Goal: Transaction & Acquisition: Purchase product/service

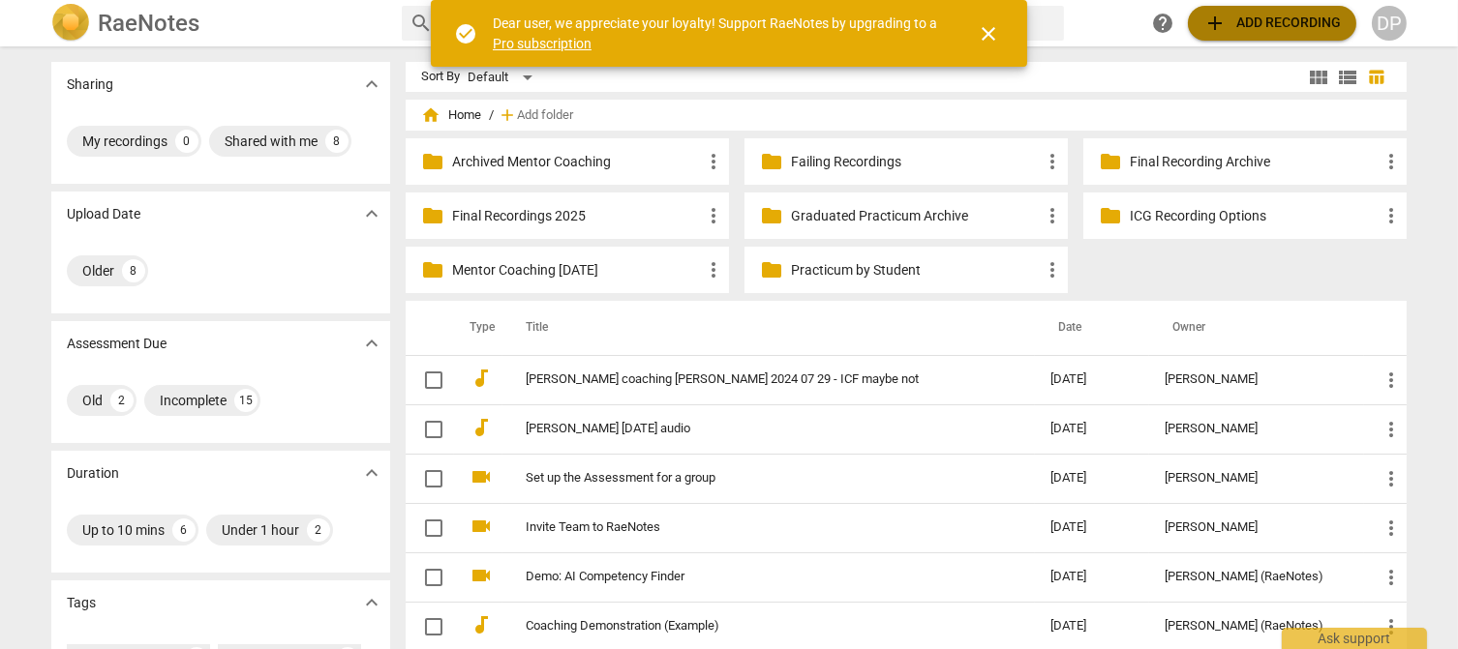
click at [1253, 18] on span "add Add recording" at bounding box center [1271, 23] width 137 height 23
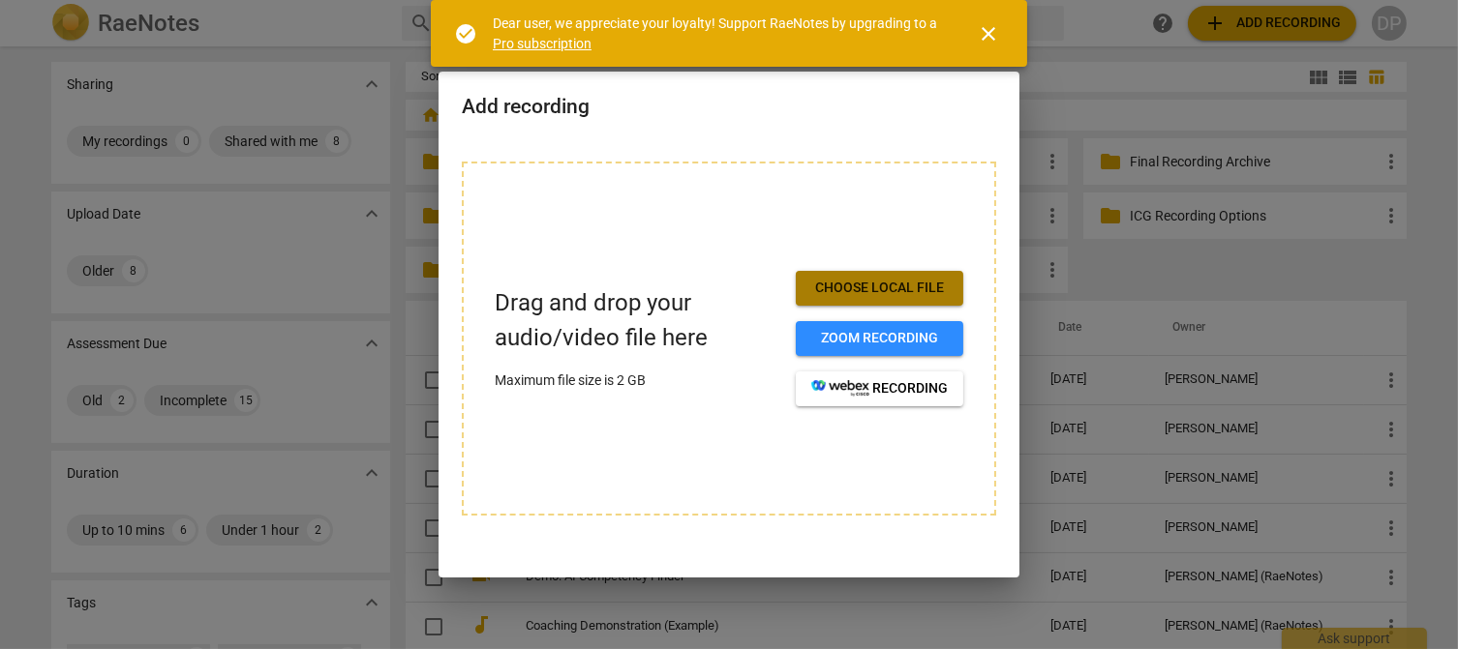
click at [909, 292] on span "Choose local file" at bounding box center [879, 288] width 136 height 19
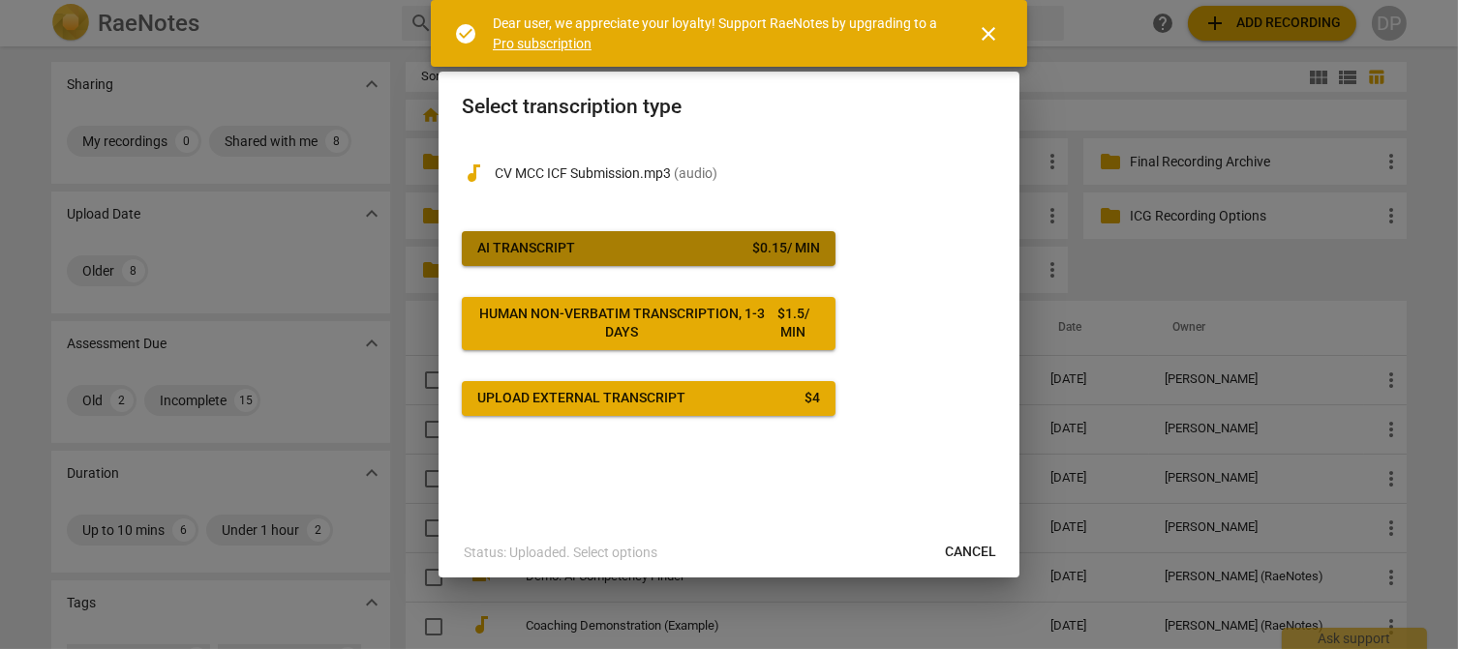
click at [680, 258] on button "AI Transcript $ 0.15 / min" at bounding box center [649, 248] width 374 height 35
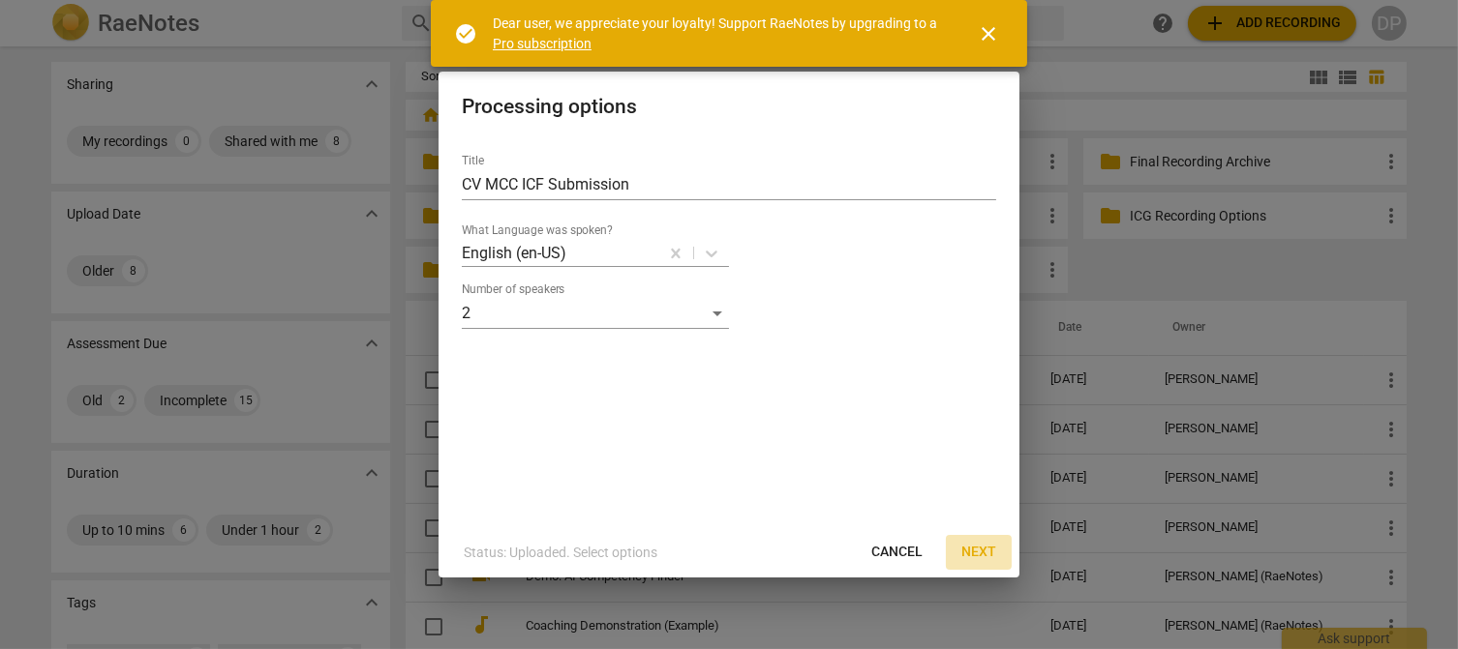
click at [972, 554] on span "Next" at bounding box center [978, 552] width 35 height 19
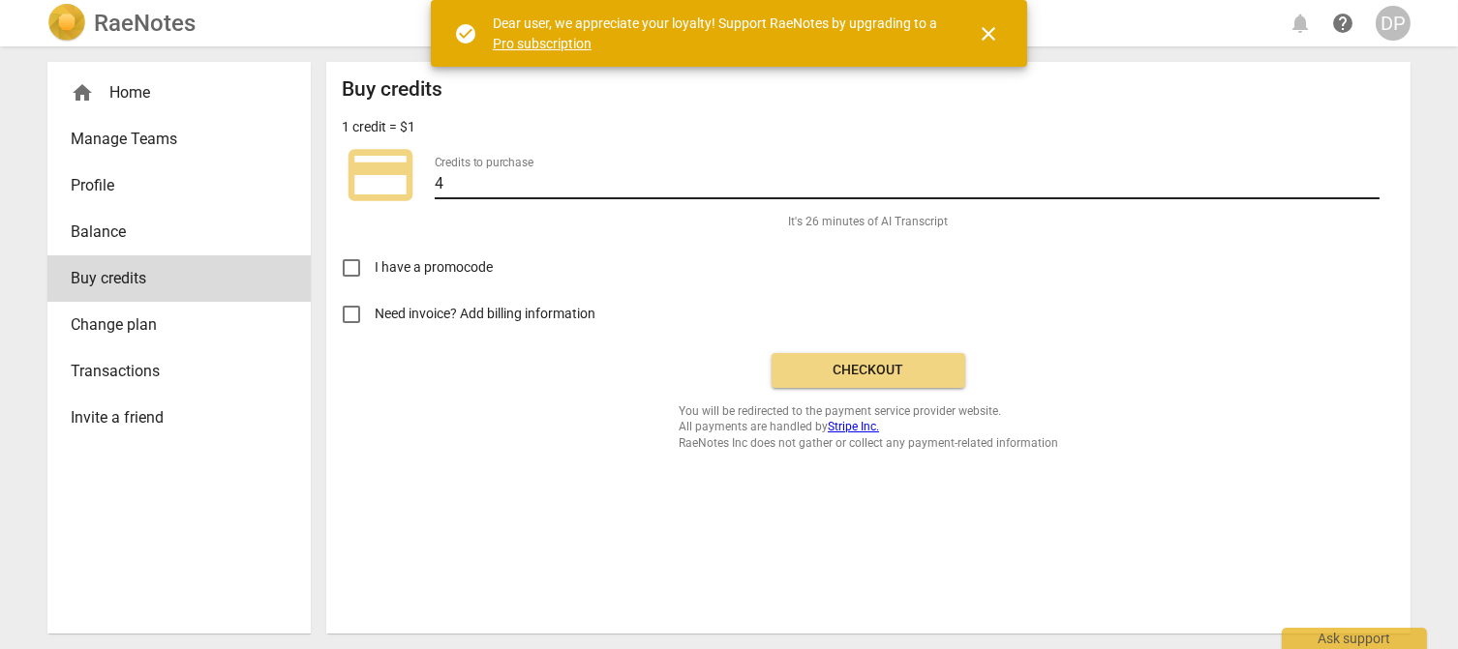
click at [618, 171] on input "4" at bounding box center [907, 185] width 945 height 28
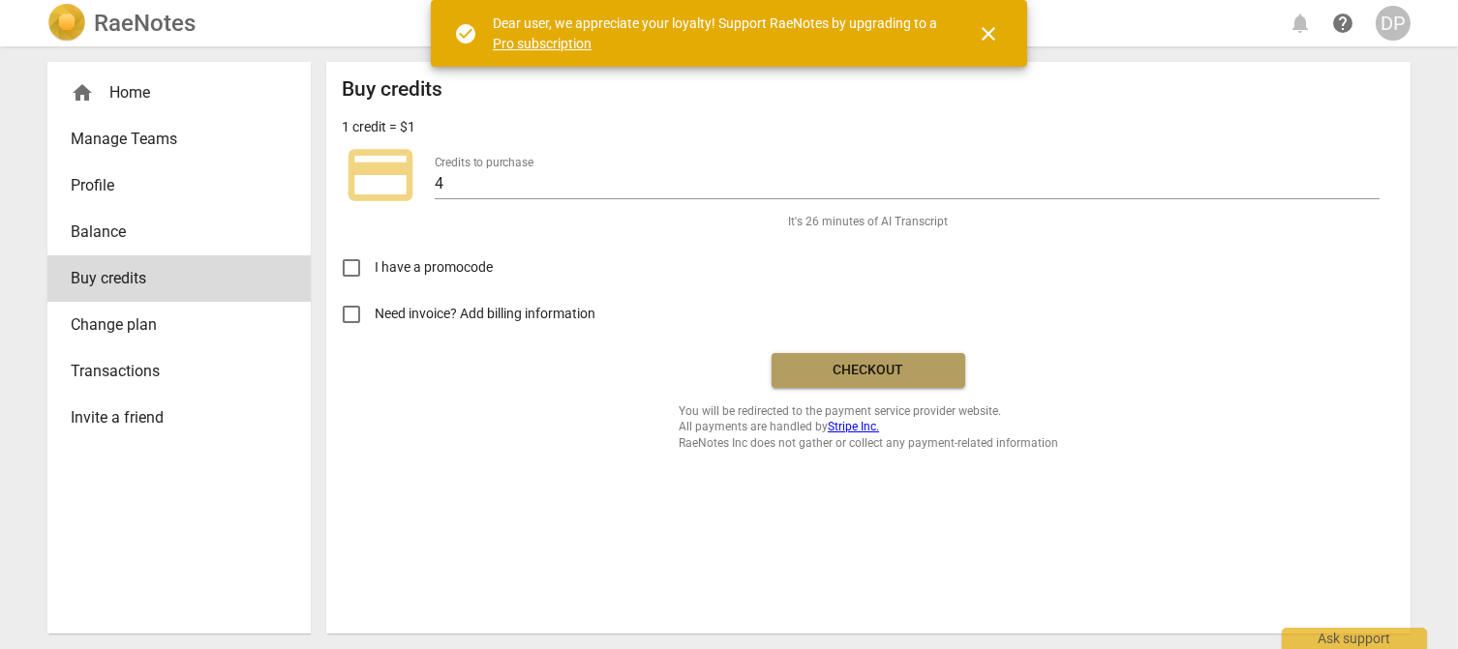
click at [828, 376] on span "Checkout" at bounding box center [868, 370] width 163 height 19
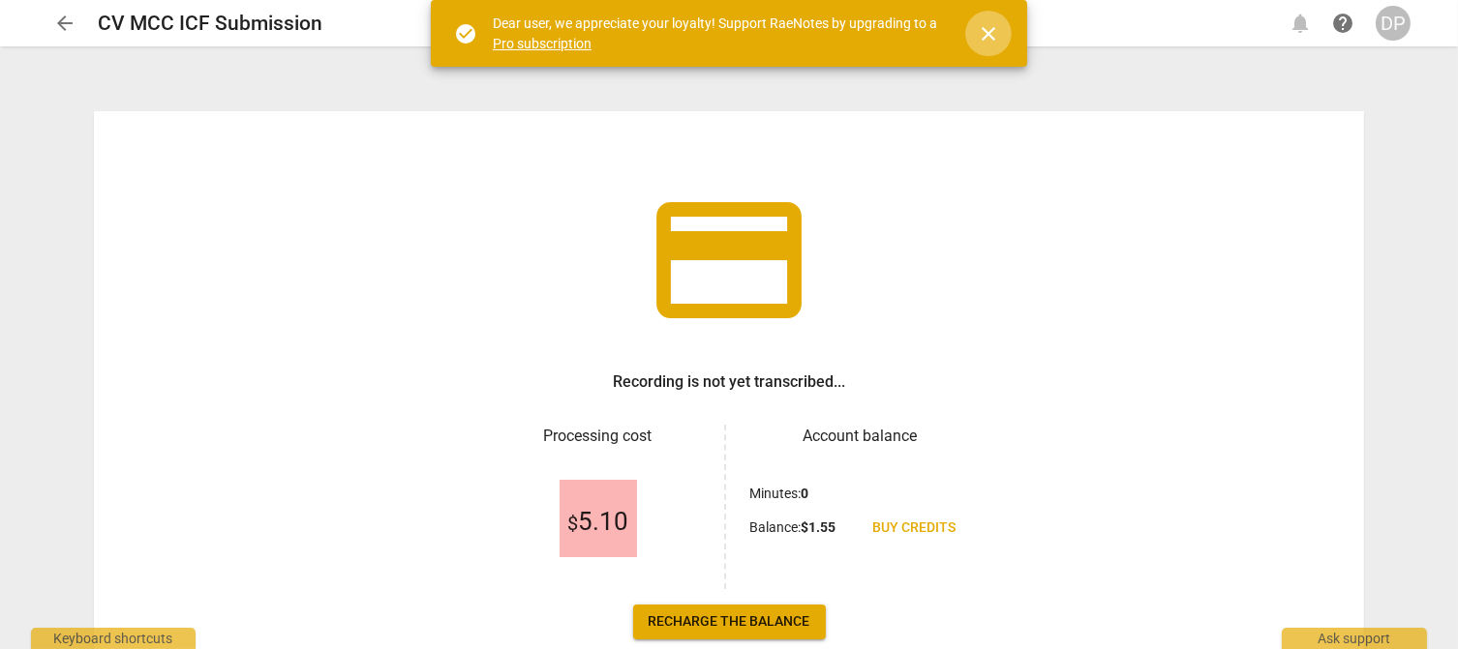
click at [993, 36] on span "close" at bounding box center [988, 33] width 23 height 23
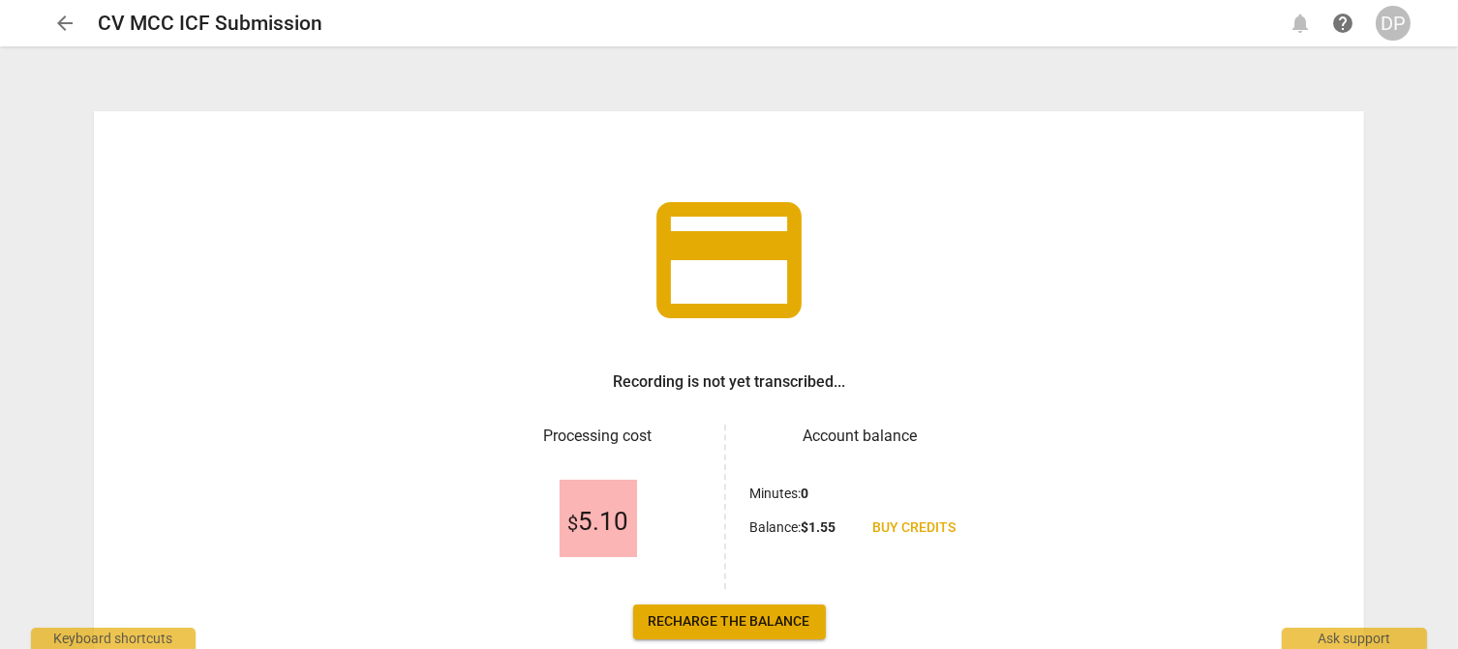
click at [64, 29] on span "arrow_back" at bounding box center [64, 23] width 23 height 23
